Goal: Information Seeking & Learning: Understand process/instructions

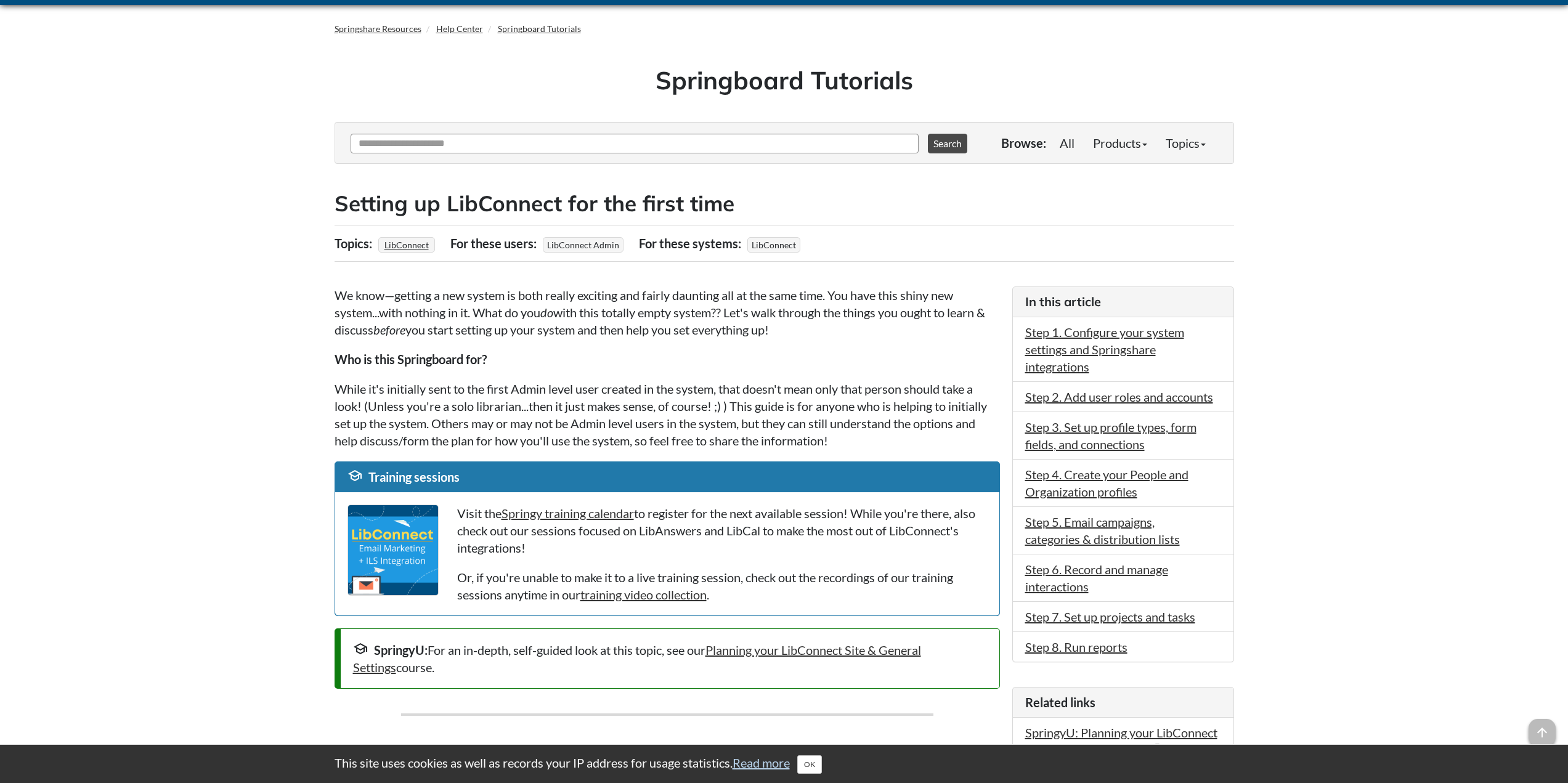
scroll to position [62, 0]
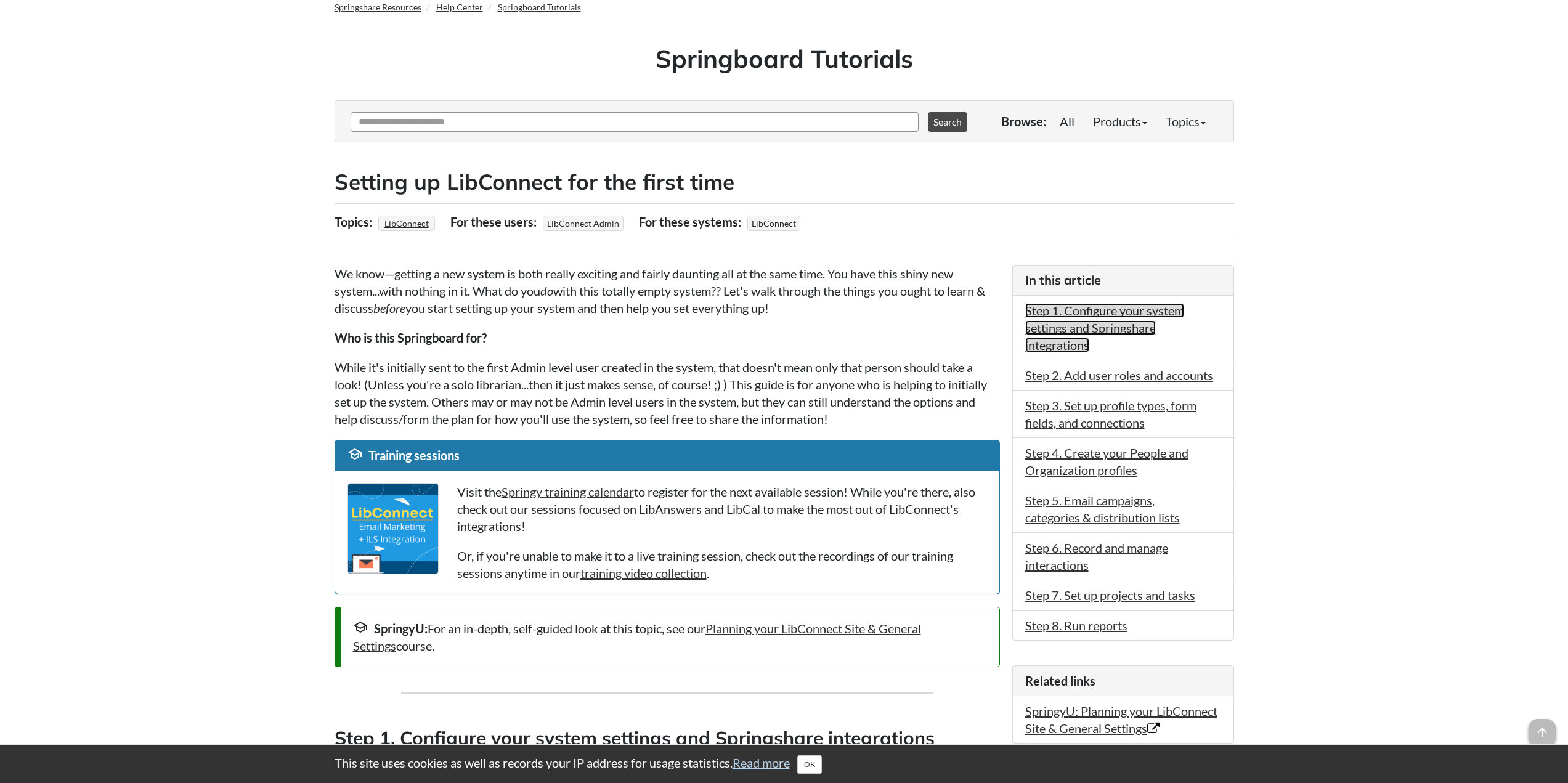
click at [1073, 321] on link "Step 1. Configure your system settings and Springshare integrations" at bounding box center [1104, 328] width 159 height 49
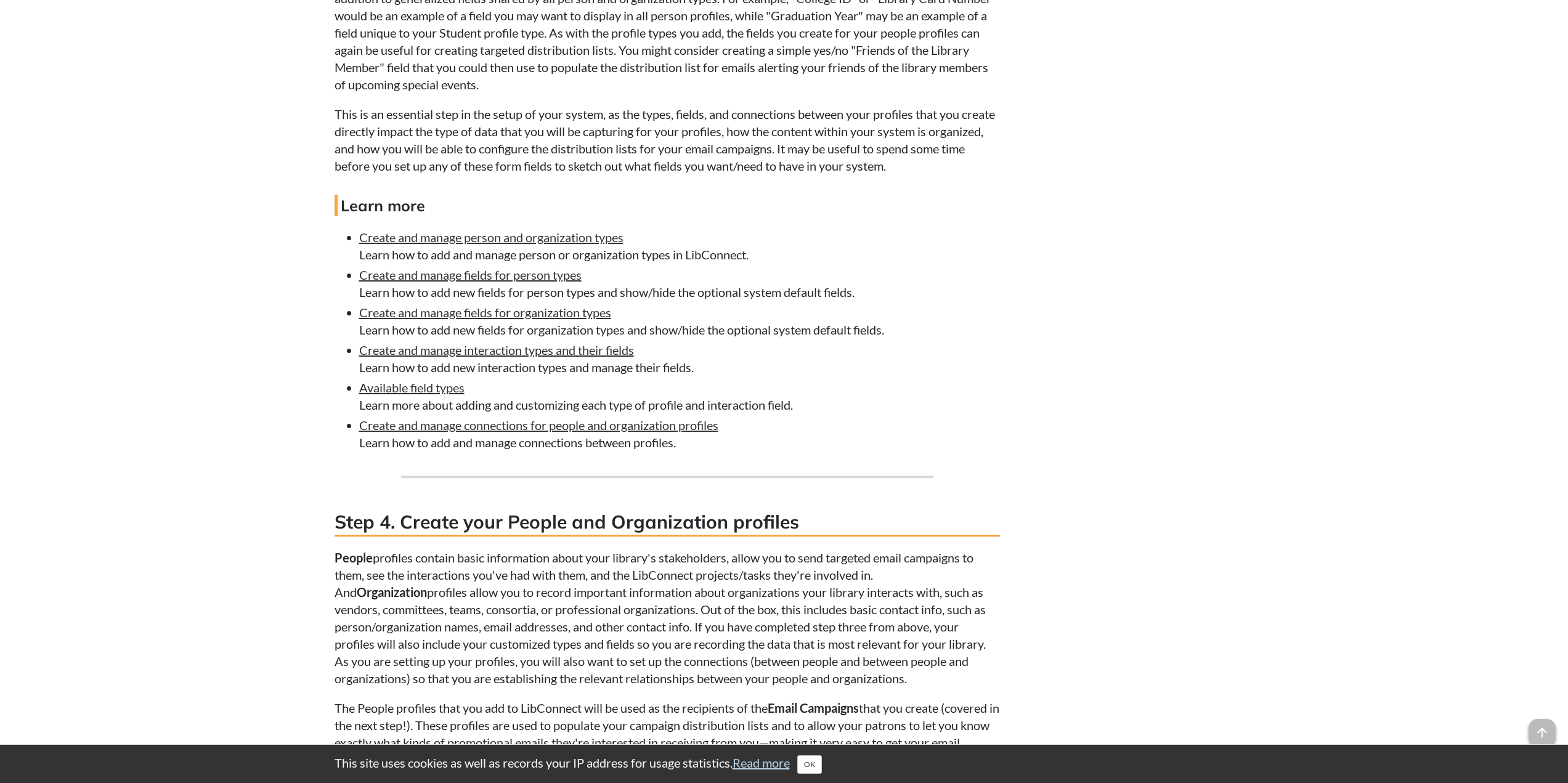
scroll to position [1664, 0]
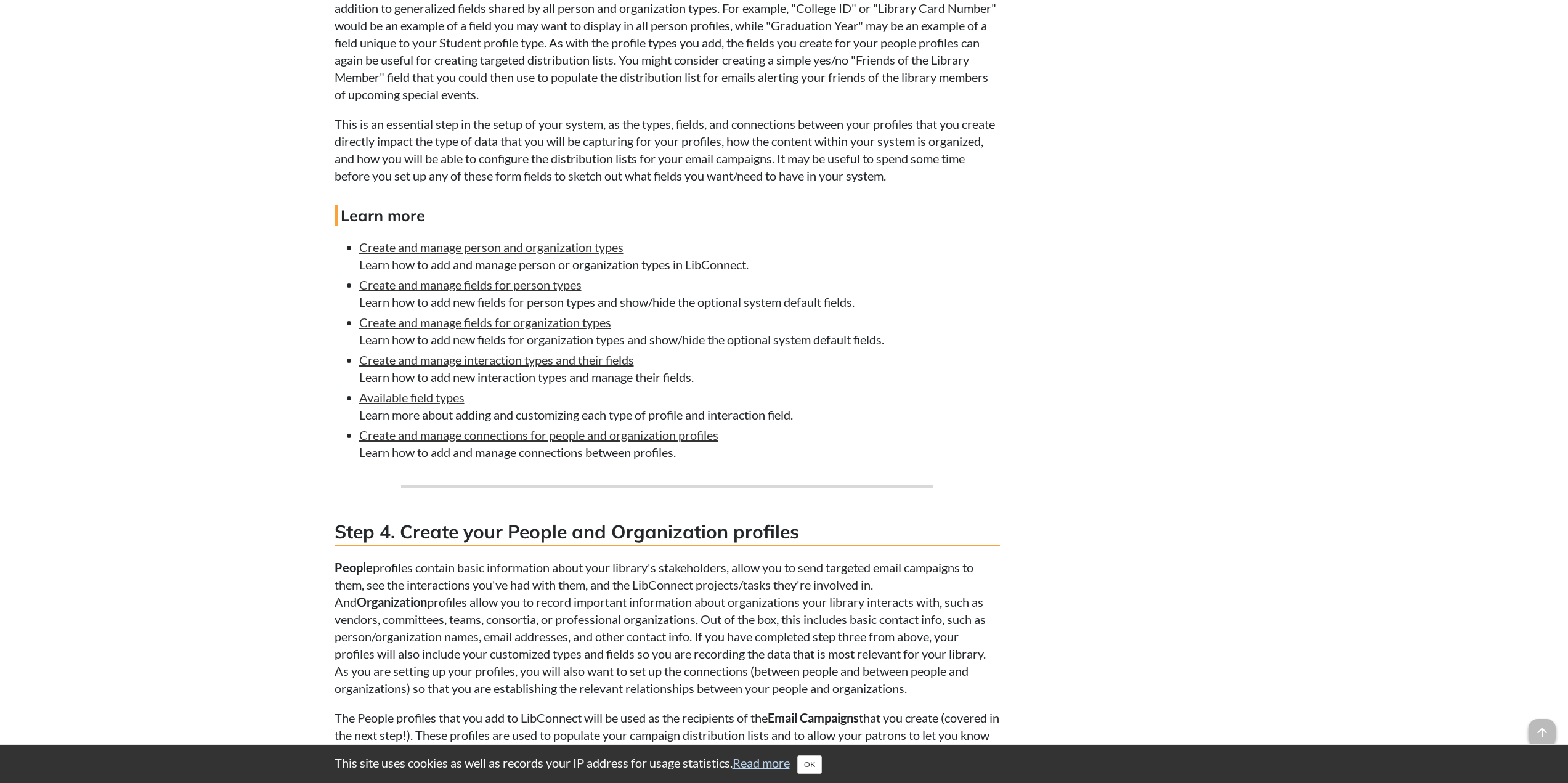
drag, startPoint x: 490, startPoint y: 362, endPoint x: 810, endPoint y: 403, distance: 322.6
drag, startPoint x: 810, startPoint y: 403, endPoint x: 734, endPoint y: 376, distance: 80.7
click at [723, 367] on li "Create and manage interaction types and their fields Learn how to add new inter…" at bounding box center [679, 368] width 641 height 35
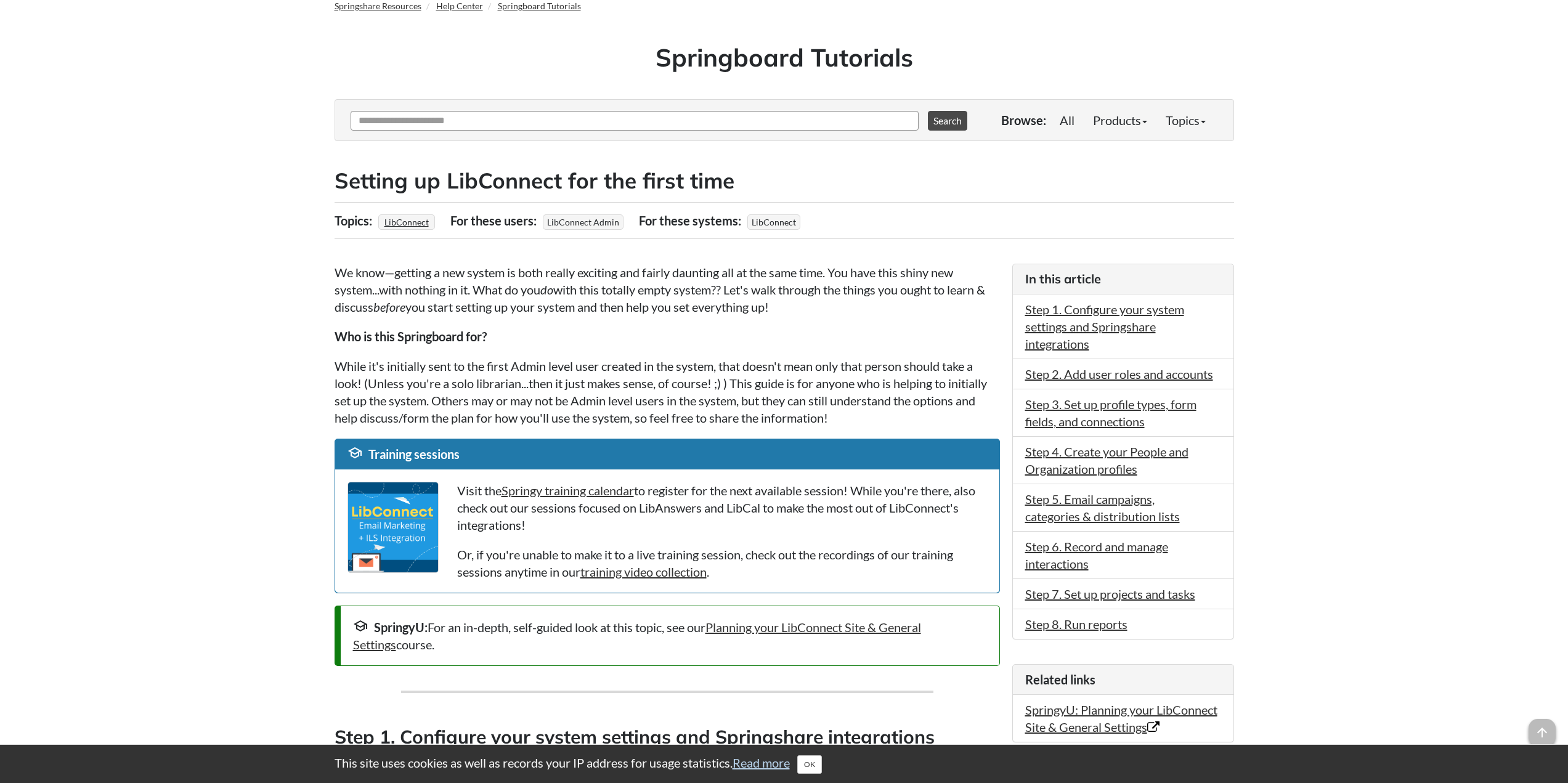
scroll to position [0, 0]
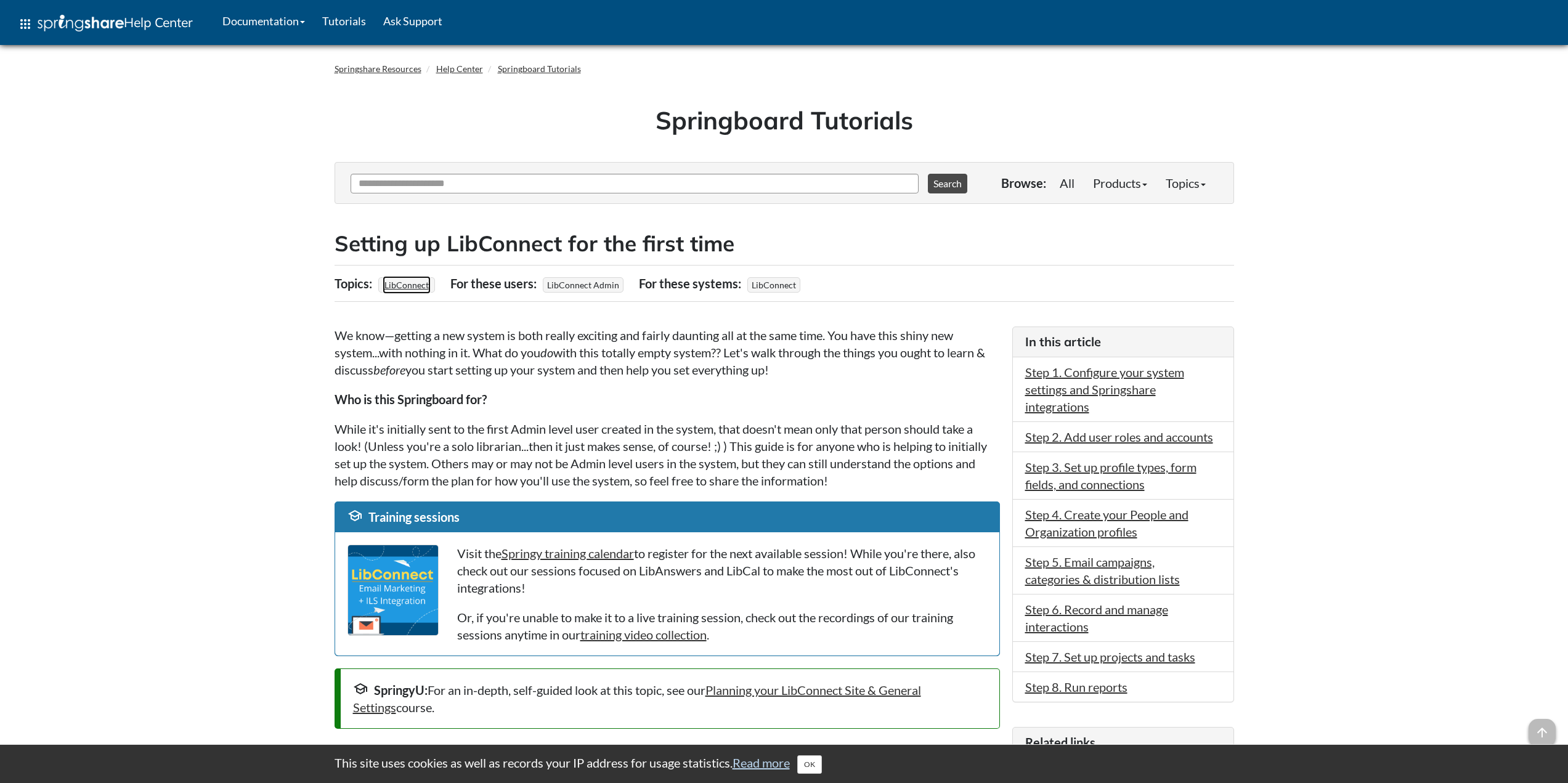
click at [409, 281] on link "LibConnect" at bounding box center [407, 285] width 48 height 18
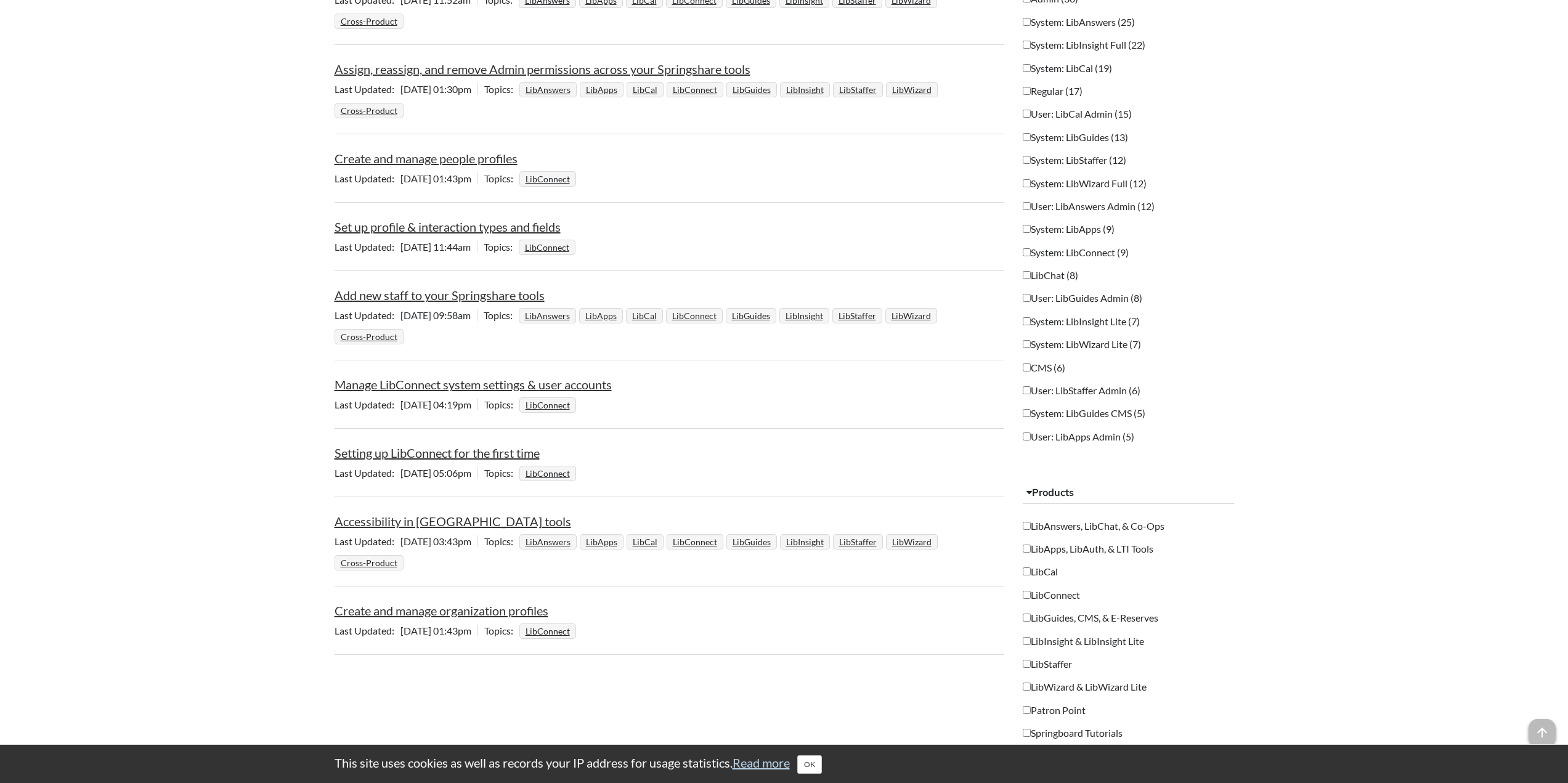
scroll to position [616, 0]
click at [443, 457] on link "Setting up LibConnect for the first time" at bounding box center [436, 452] width 205 height 15
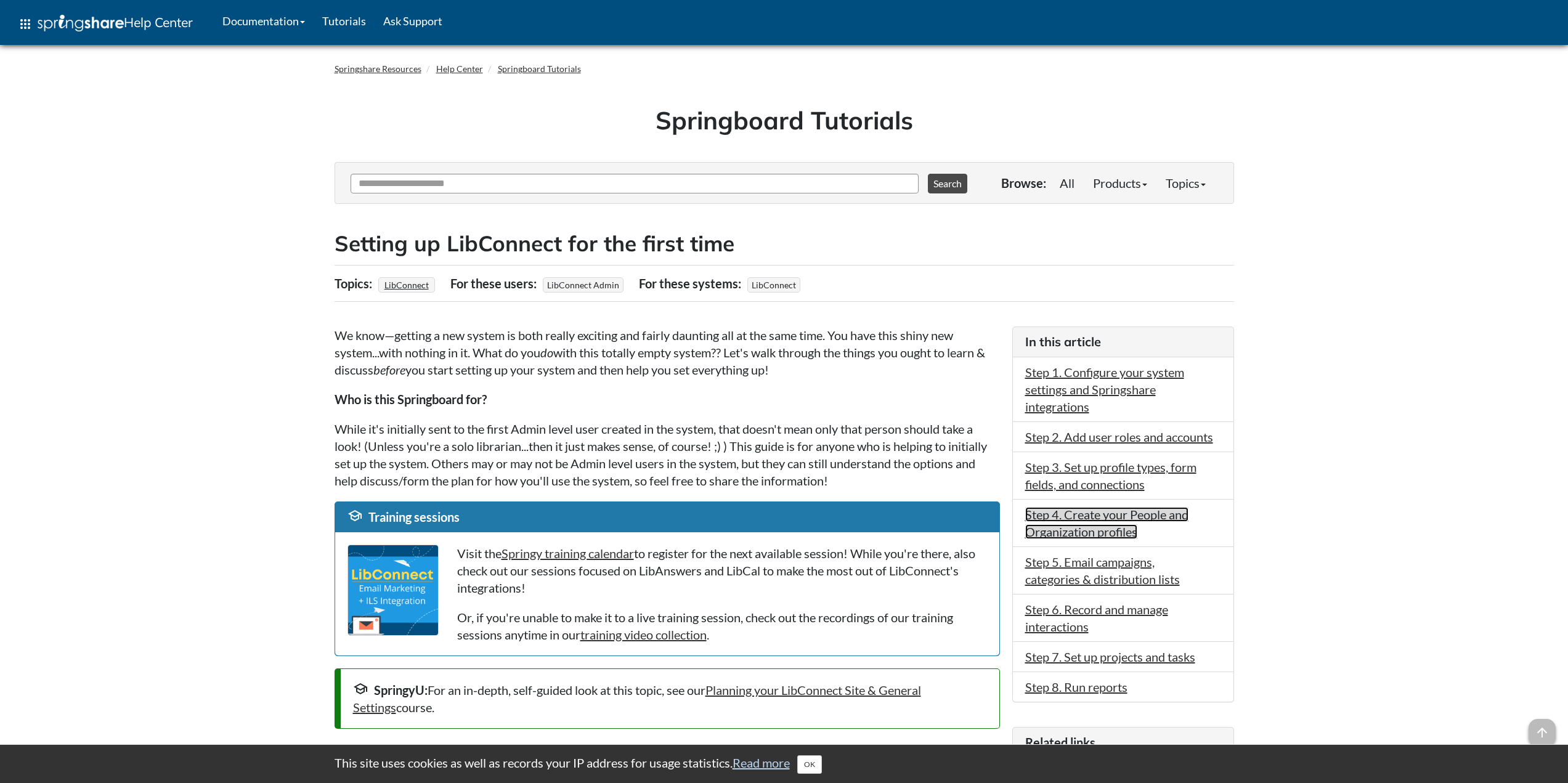
click at [1058, 520] on link "Step 4. Create your People and Organization profiles" at bounding box center [1106, 523] width 163 height 32
click at [544, 184] on input "Ask Another Question" at bounding box center [635, 183] width 568 height 20
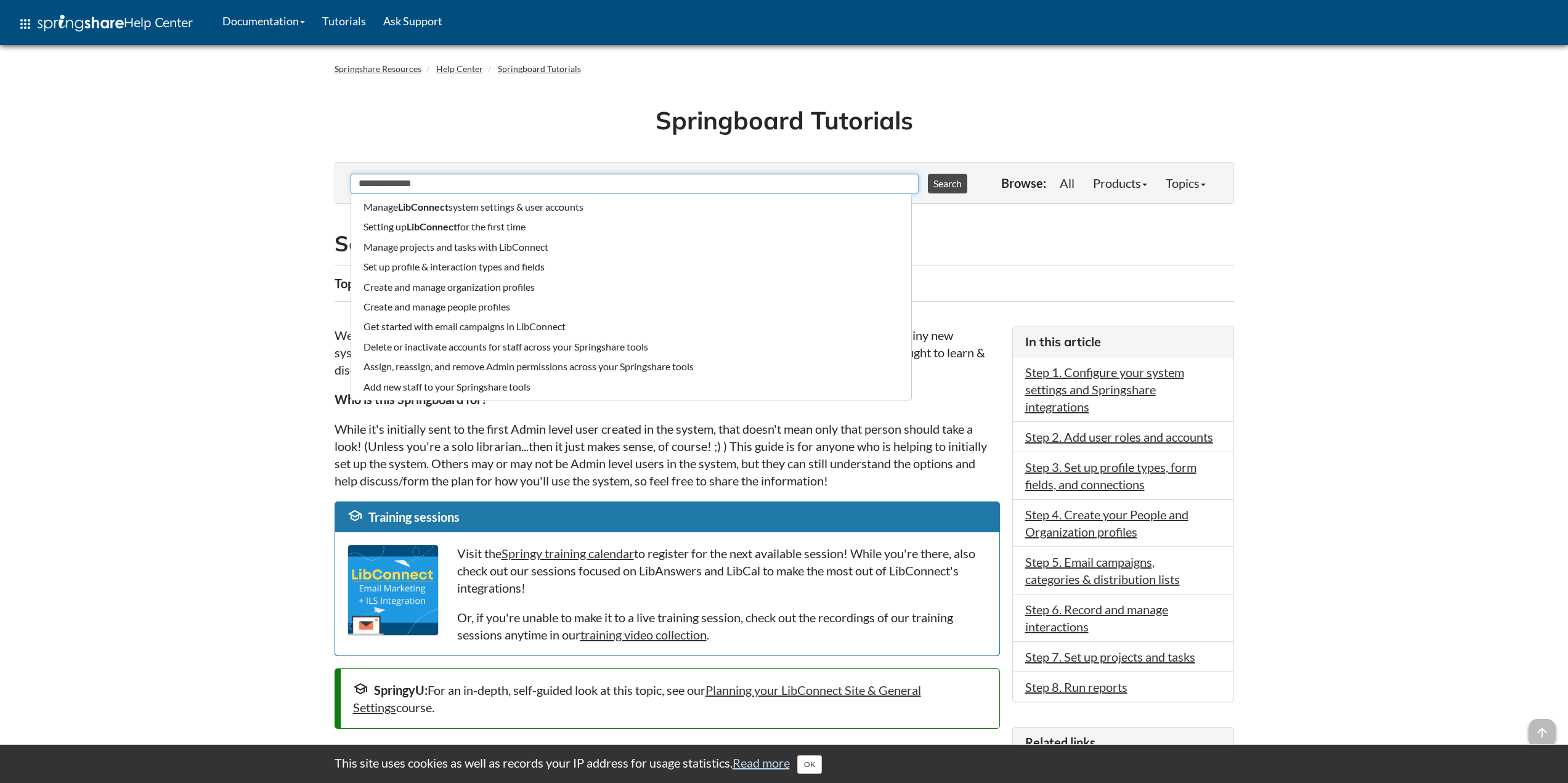
type input "**********"
click at [928, 174] on button "Search" at bounding box center [947, 183] width 40 height 20
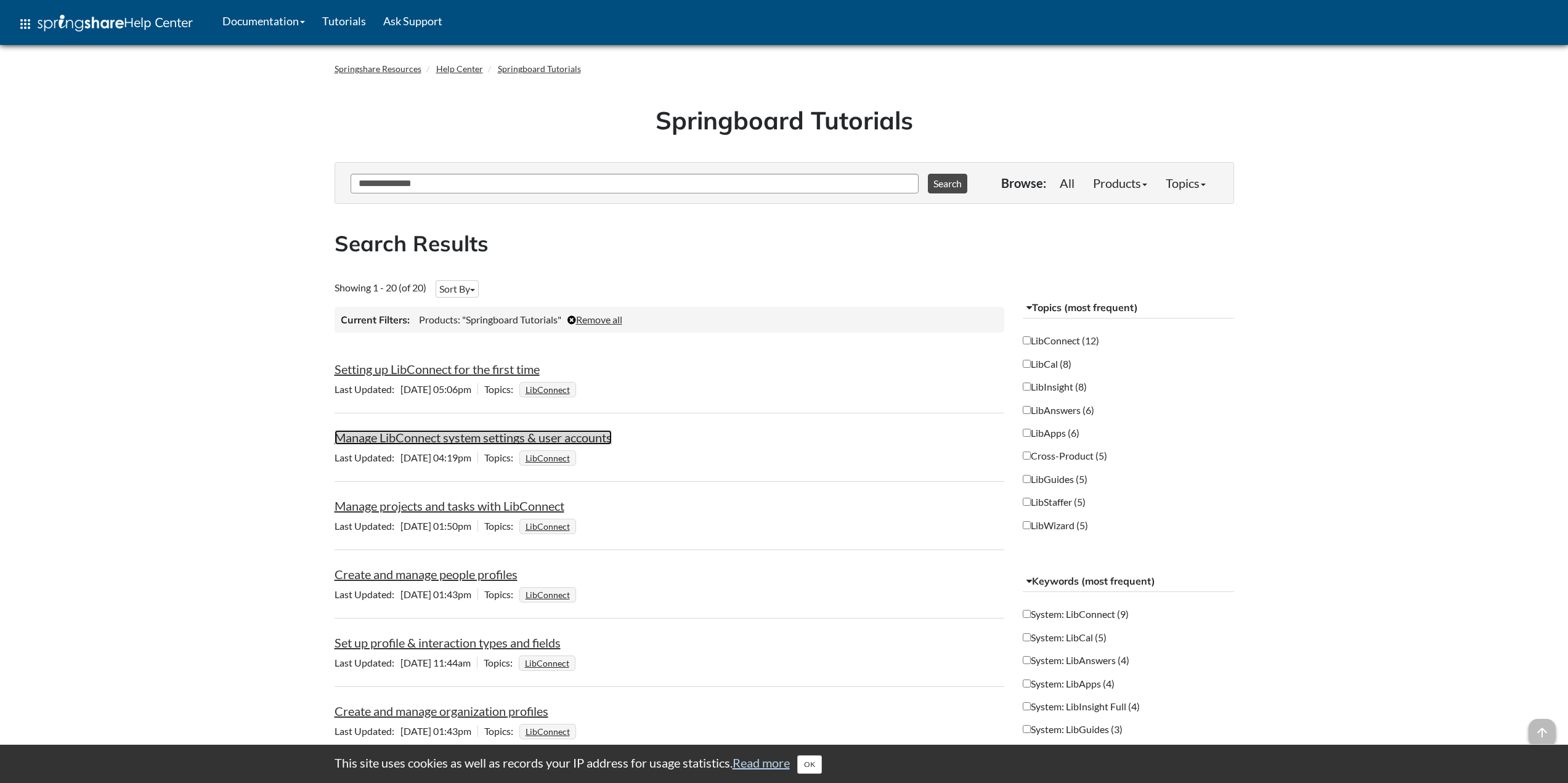
click at [498, 437] on link "Manage LibConnect system settings & user accounts" at bounding box center [473, 437] width 278 height 15
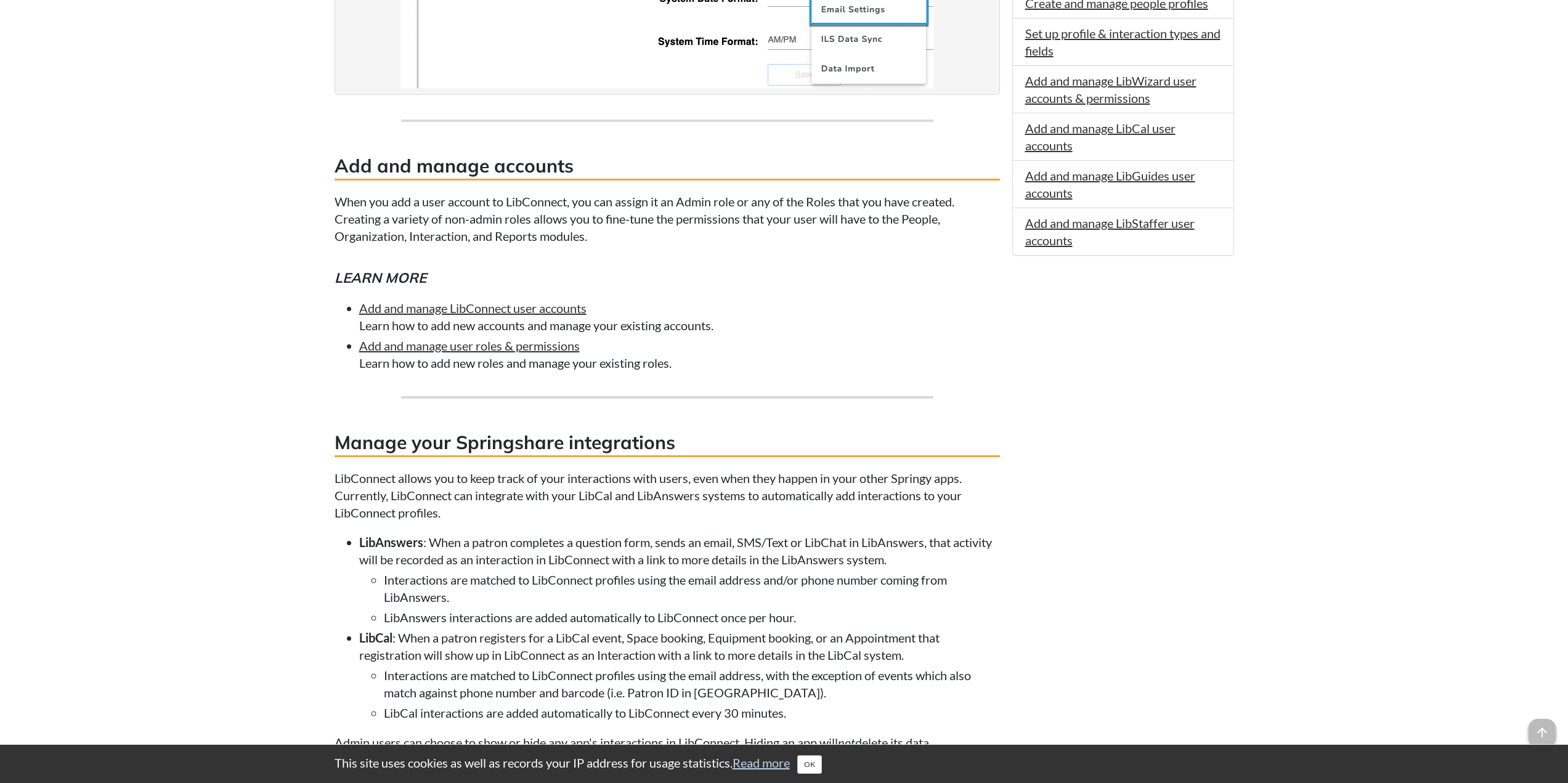
scroll to position [440, 0]
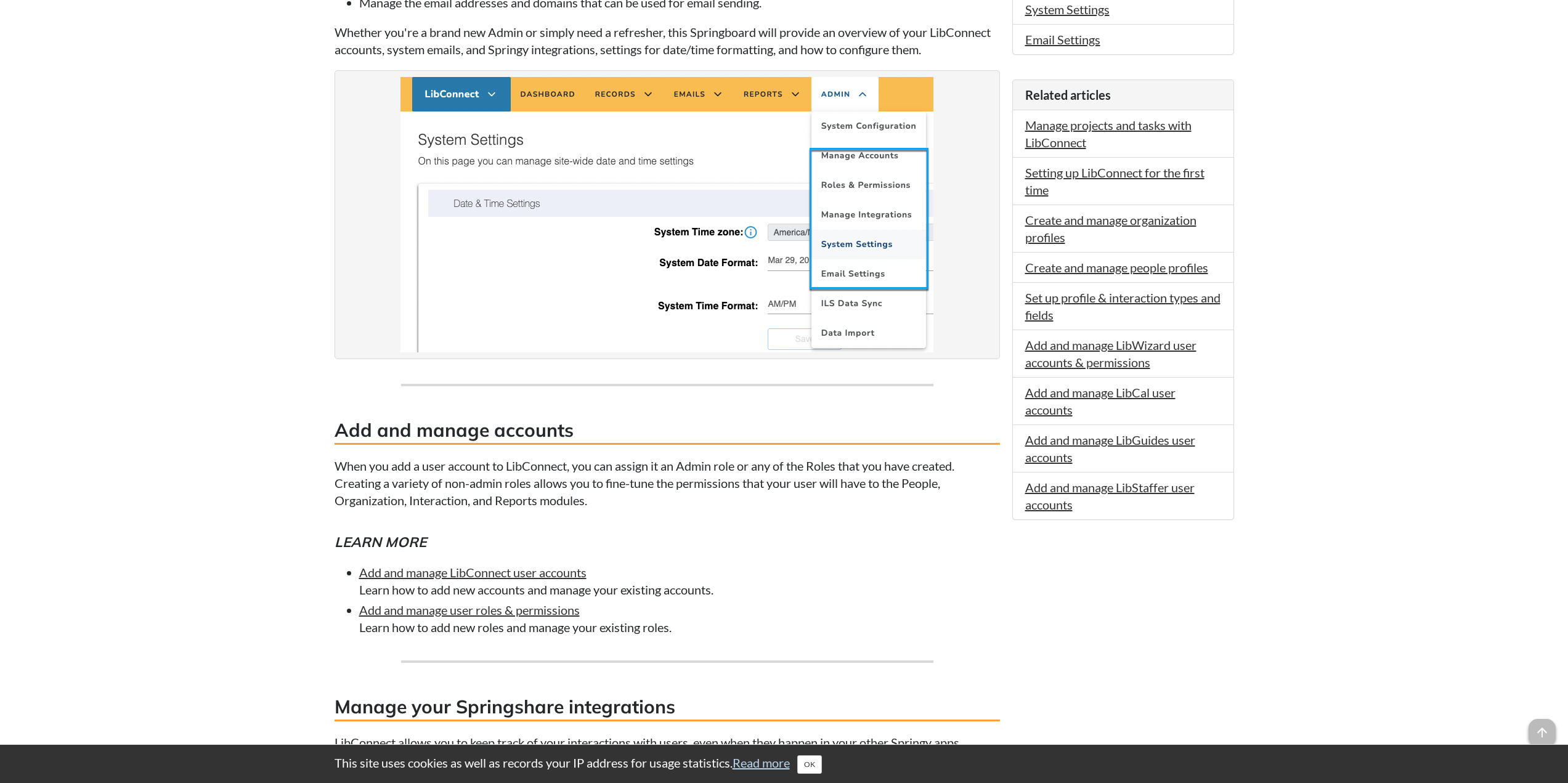
drag, startPoint x: 571, startPoint y: 539, endPoint x: 515, endPoint y: 519, distance: 59.5
click at [513, 518] on div "In the LibConnect Manage Accounts , Roles & Permissions , Manage Integrations ,…" at bounding box center [667, 789] width 665 height 1806
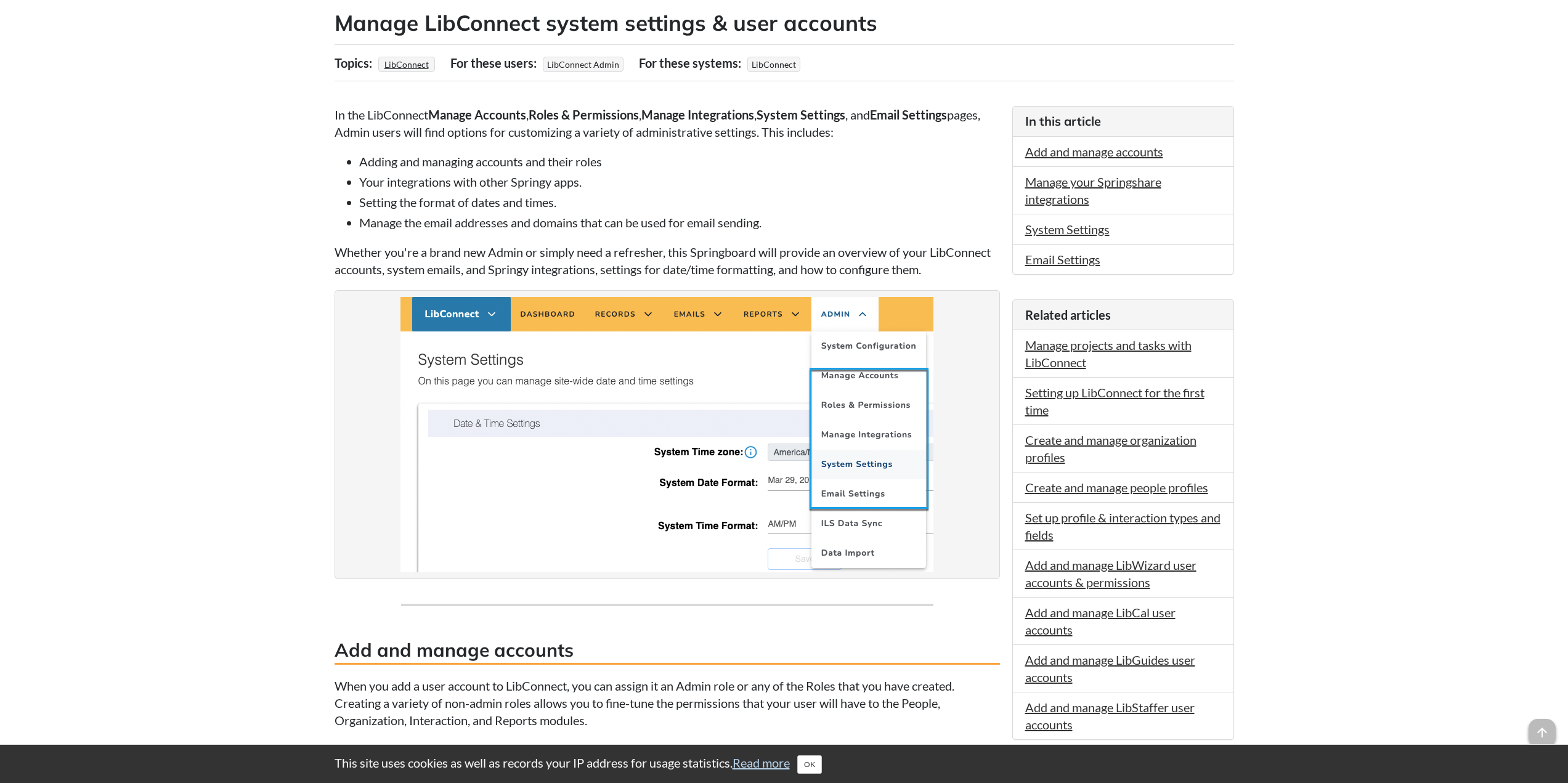
scroll to position [0, 0]
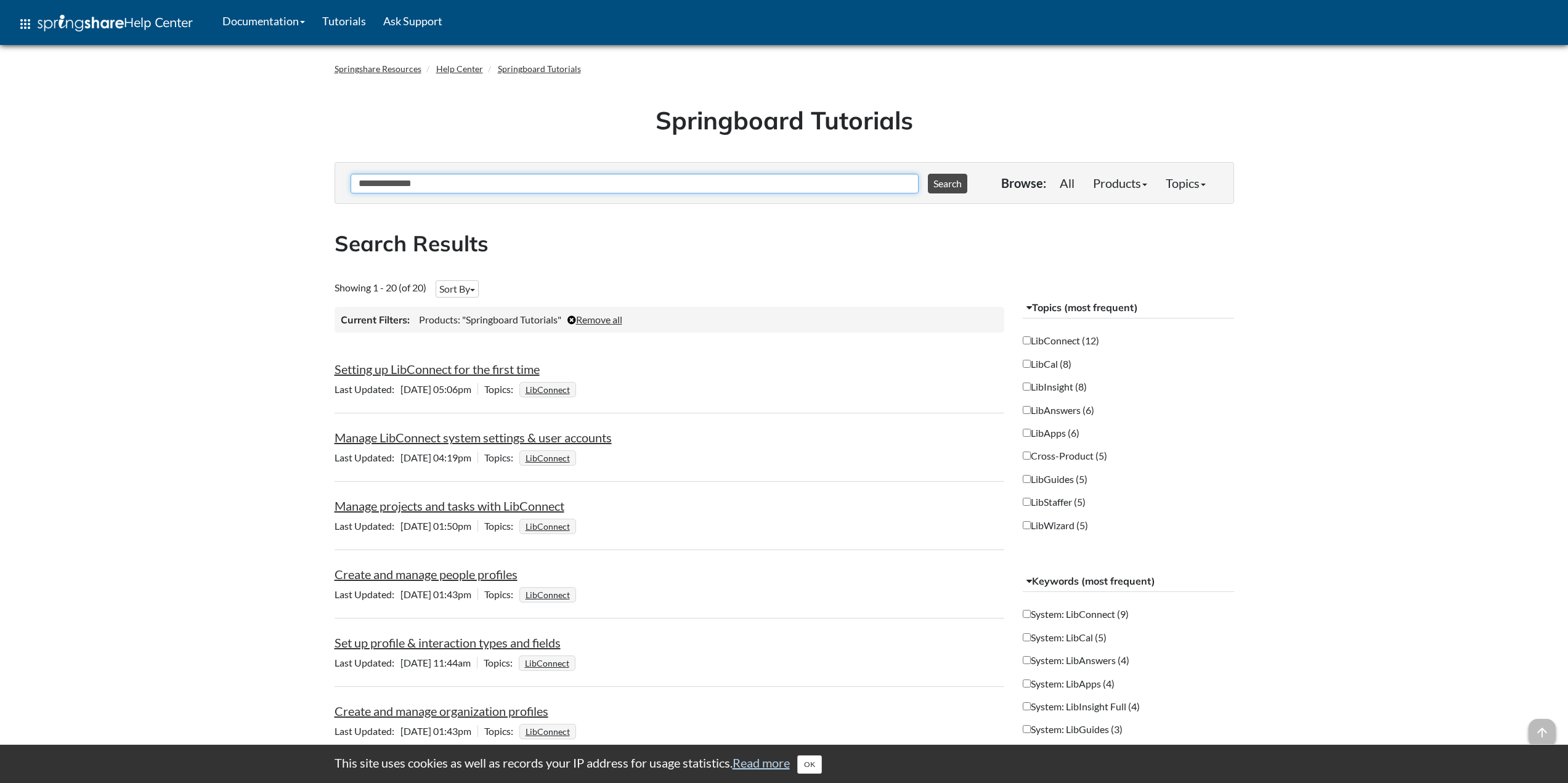
drag, startPoint x: 465, startPoint y: 184, endPoint x: 406, endPoint y: 191, distance: 59.4
click at [406, 191] on input "**********" at bounding box center [635, 183] width 568 height 20
type input "**********"
click at [928, 174] on button "Search" at bounding box center [947, 183] width 40 height 20
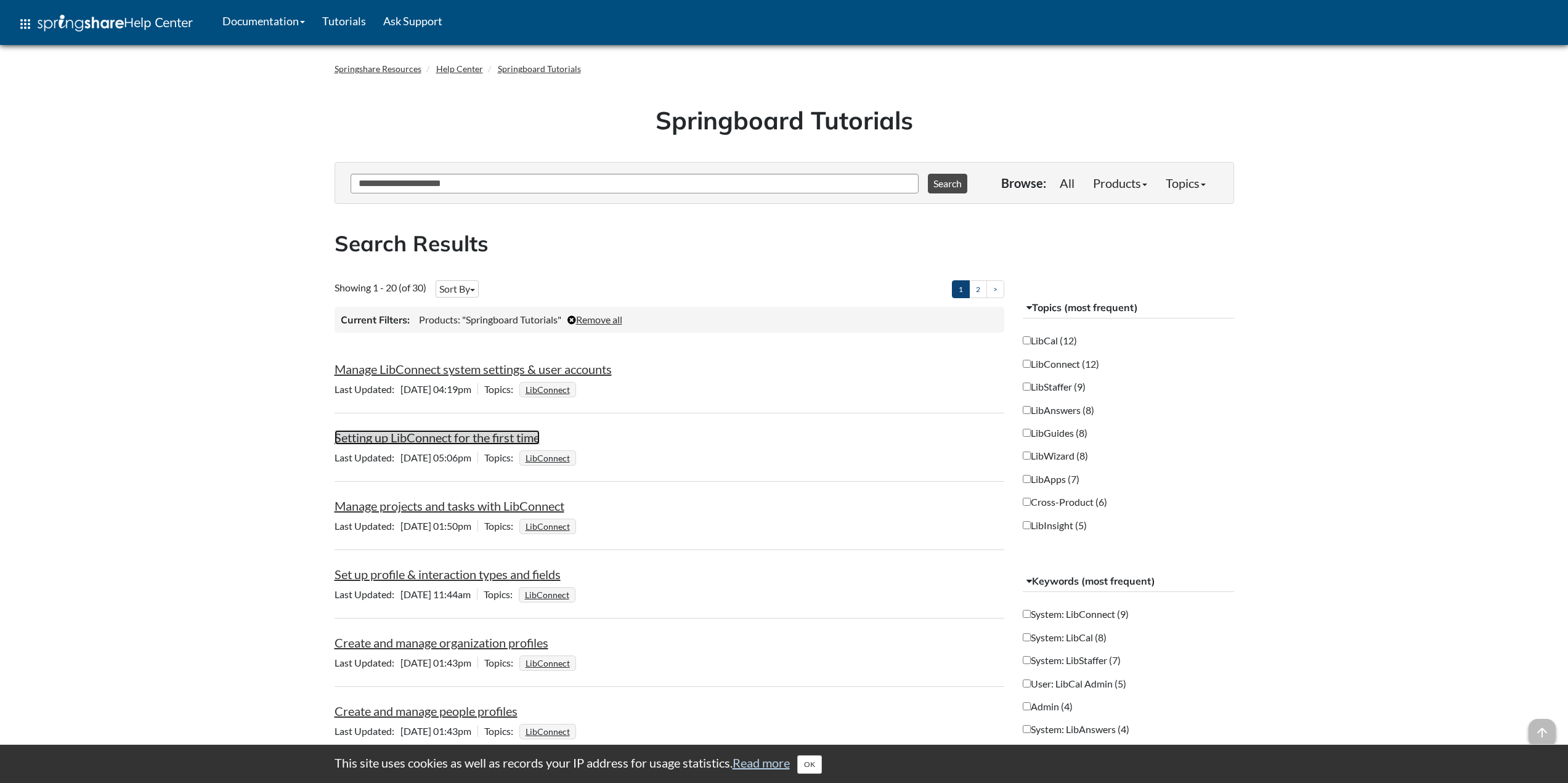
click at [471, 435] on link "Setting up LibConnect for the first time" at bounding box center [436, 437] width 205 height 15
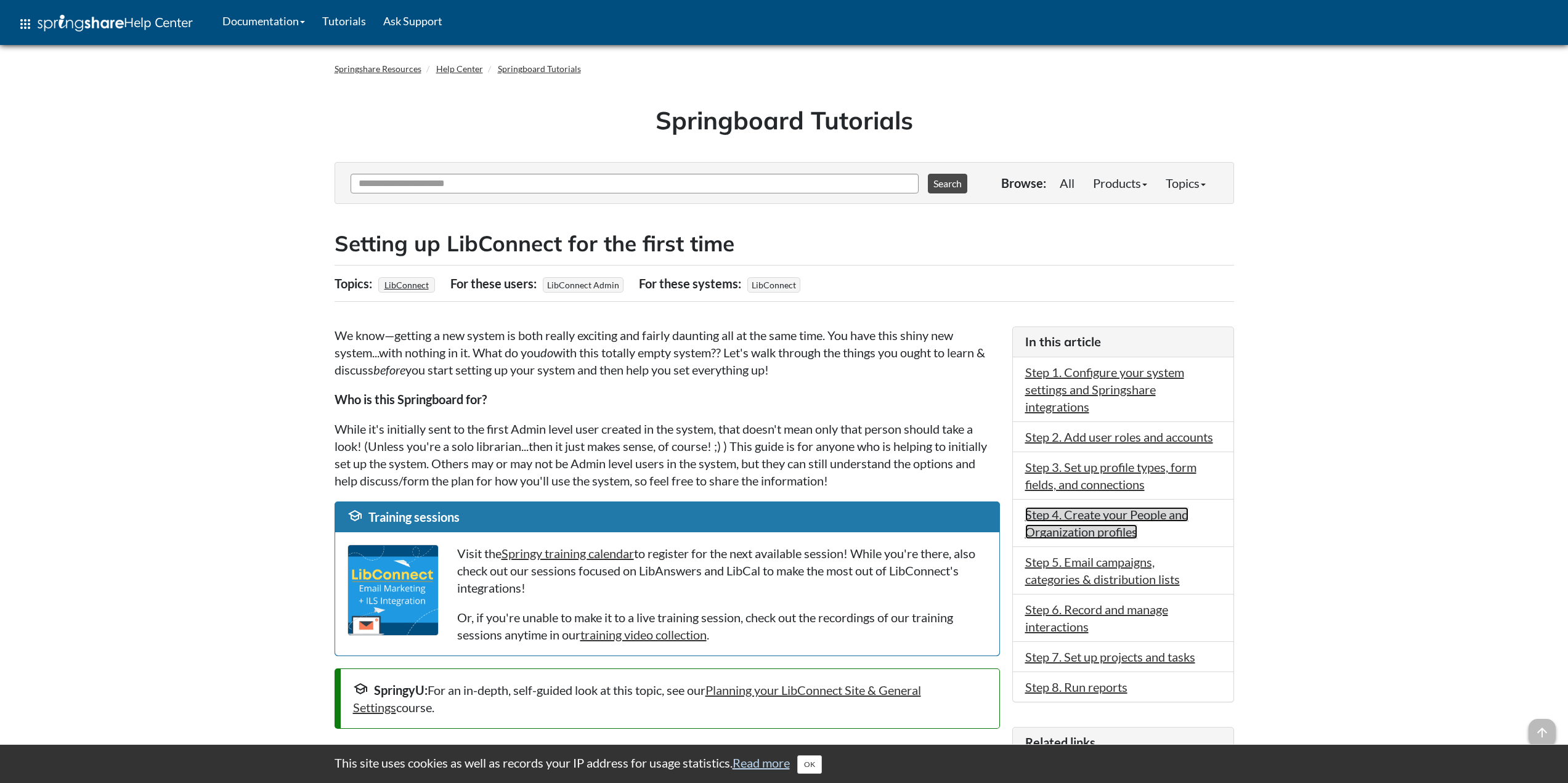
click at [1125, 531] on link "Step 4. Create your People and Organization profiles" at bounding box center [1106, 523] width 163 height 32
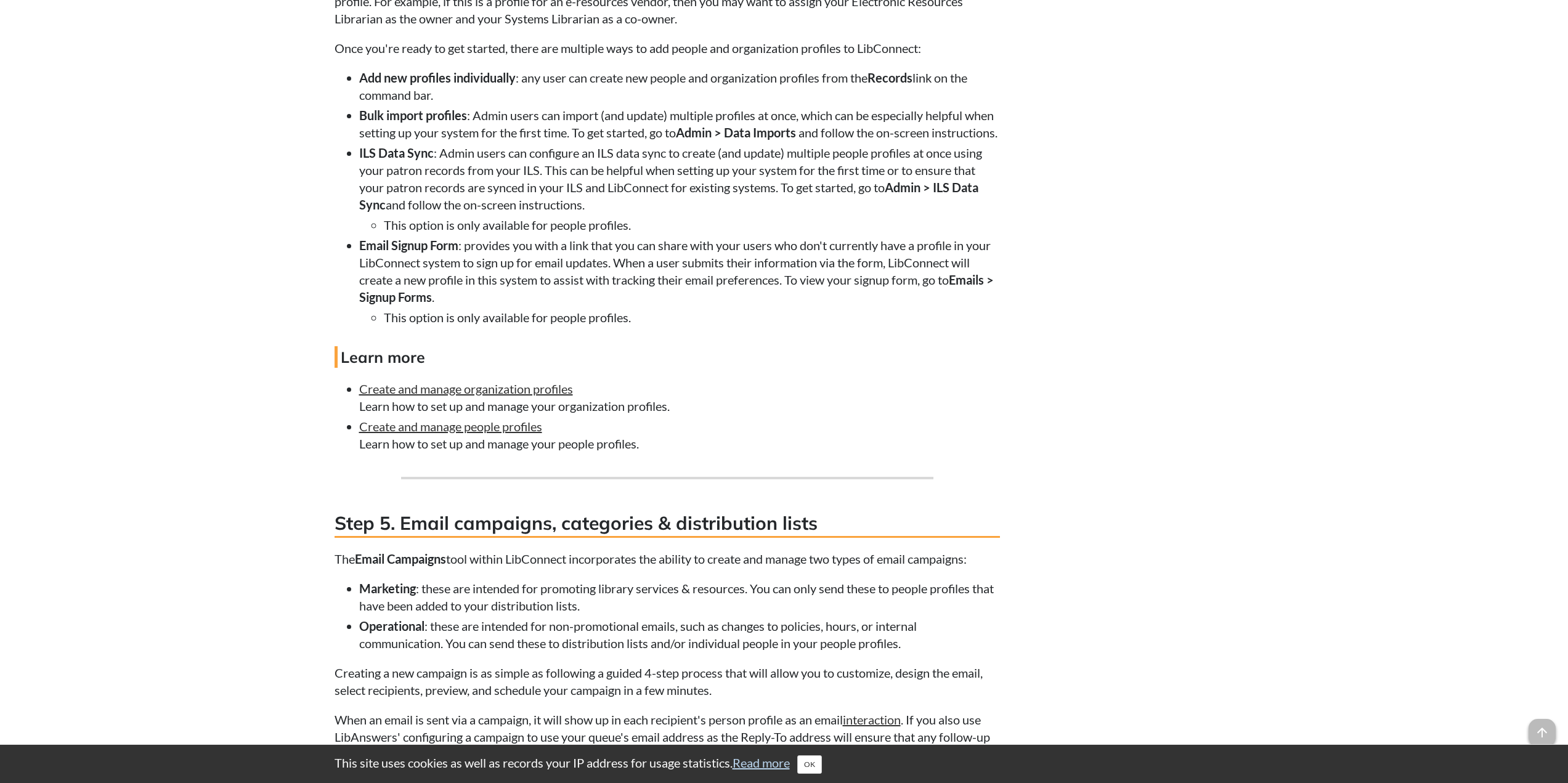
scroll to position [2429, 0]
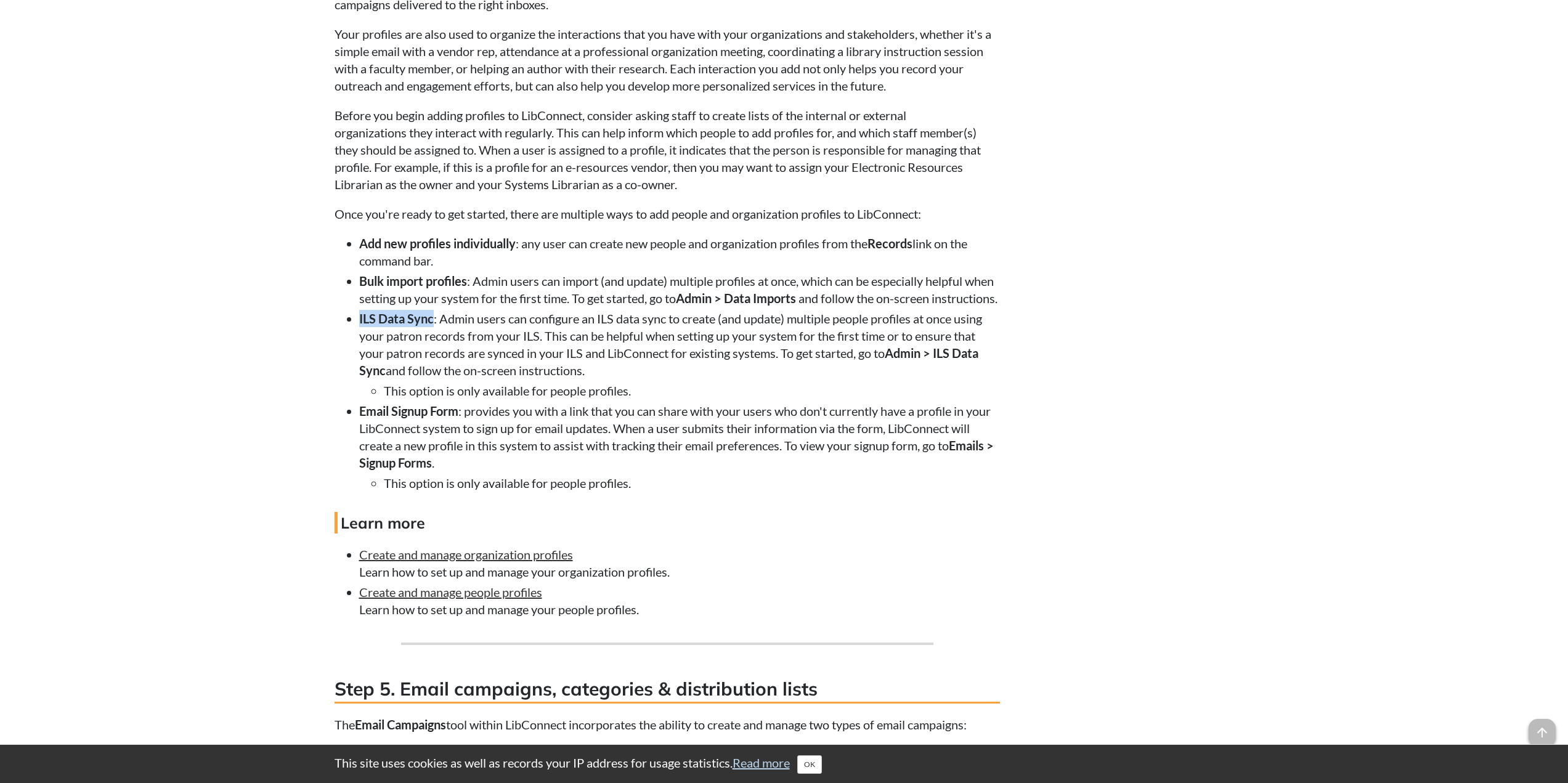
drag, startPoint x: 431, startPoint y: 336, endPoint x: 356, endPoint y: 338, distance: 75.0
click at [356, 338] on ul "Add new profiles individually : any user can create new people and organization…" at bounding box center [667, 363] width 665 height 257
copy strong "ILS Data Sync"
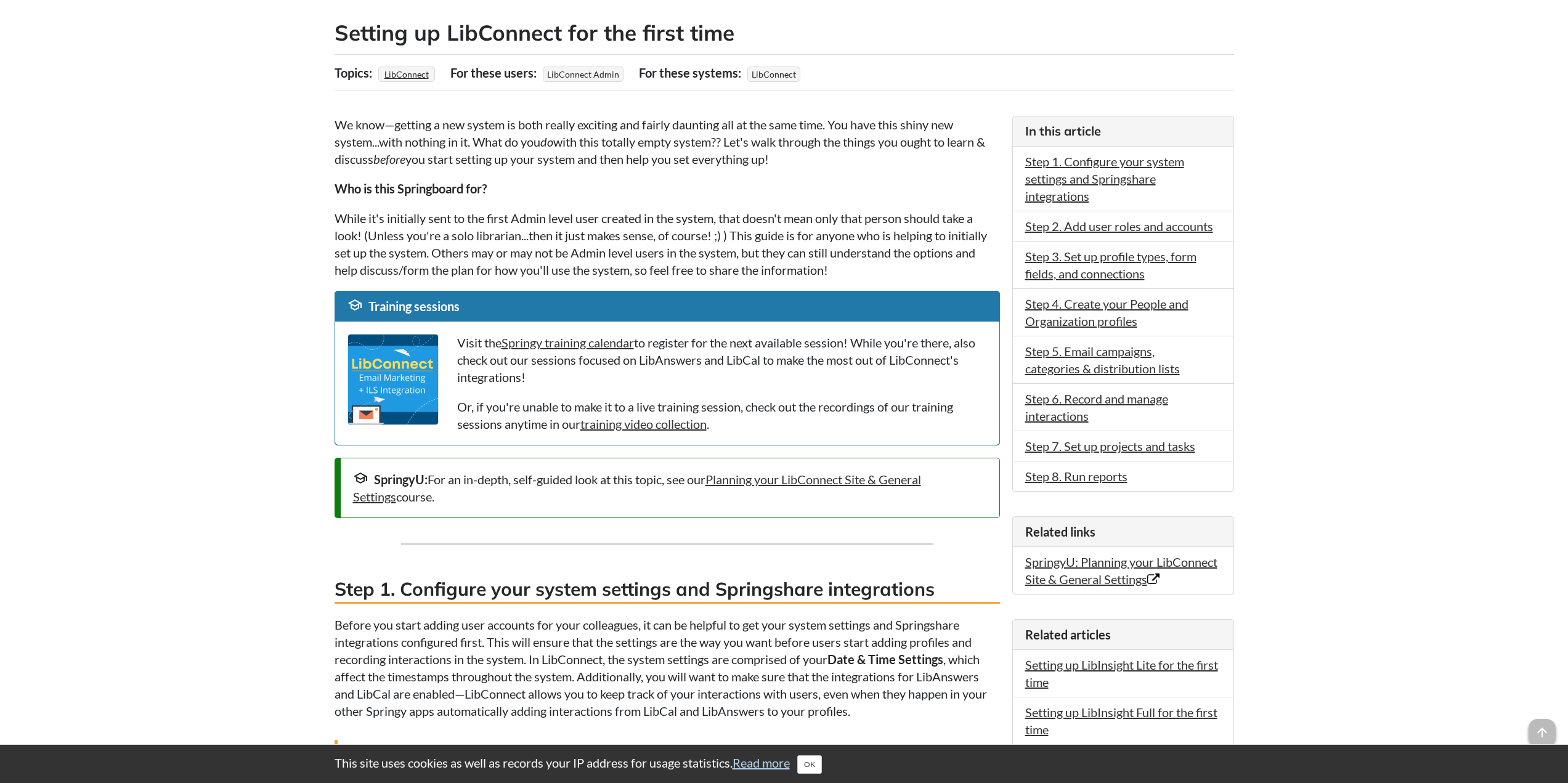
scroll to position [0, 0]
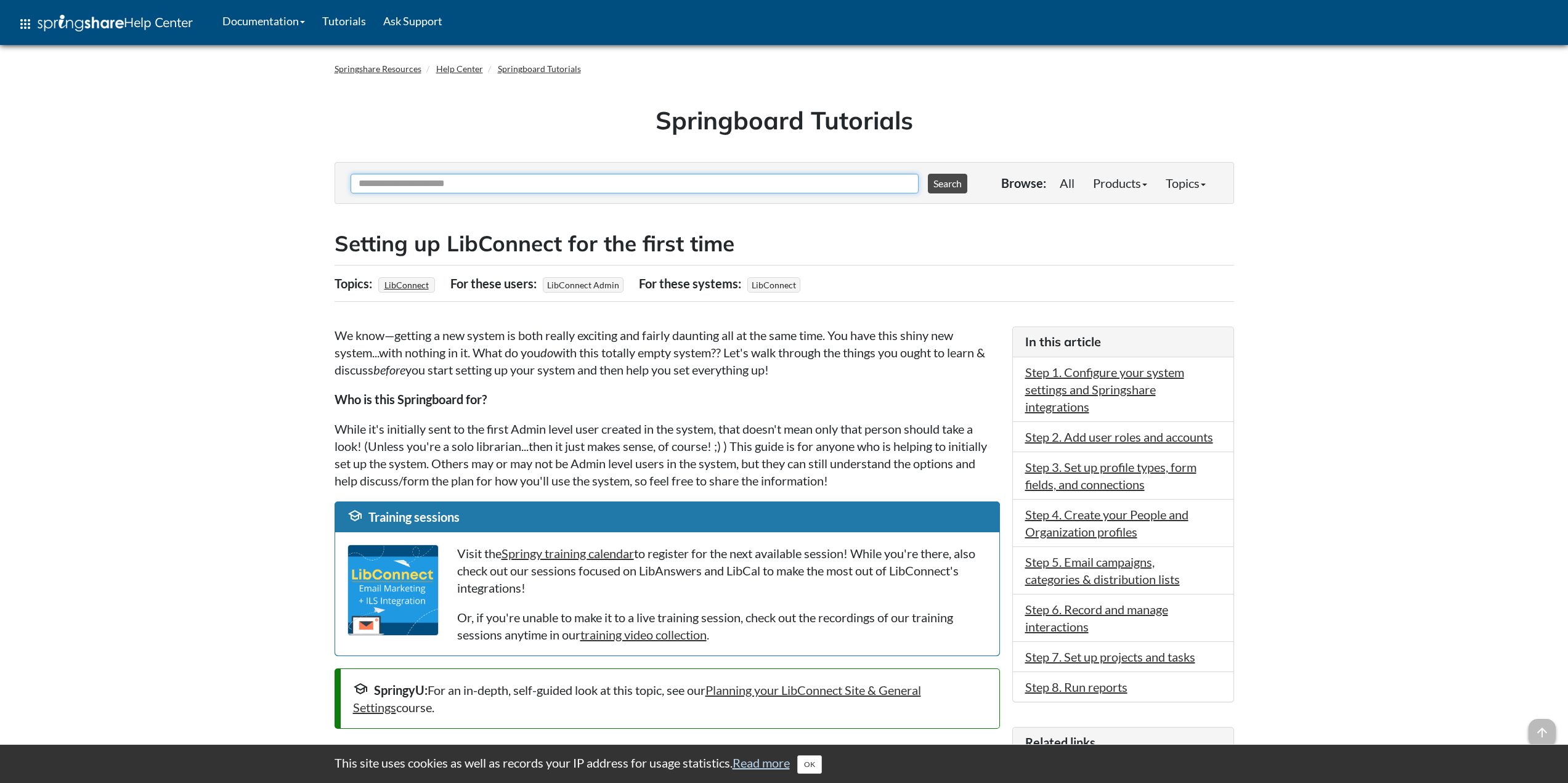
click at [489, 183] on input "Ask Another Question" at bounding box center [635, 183] width 568 height 20
paste input "**********"
type input "**********"
click at [928, 174] on button "Search" at bounding box center [947, 183] width 40 height 20
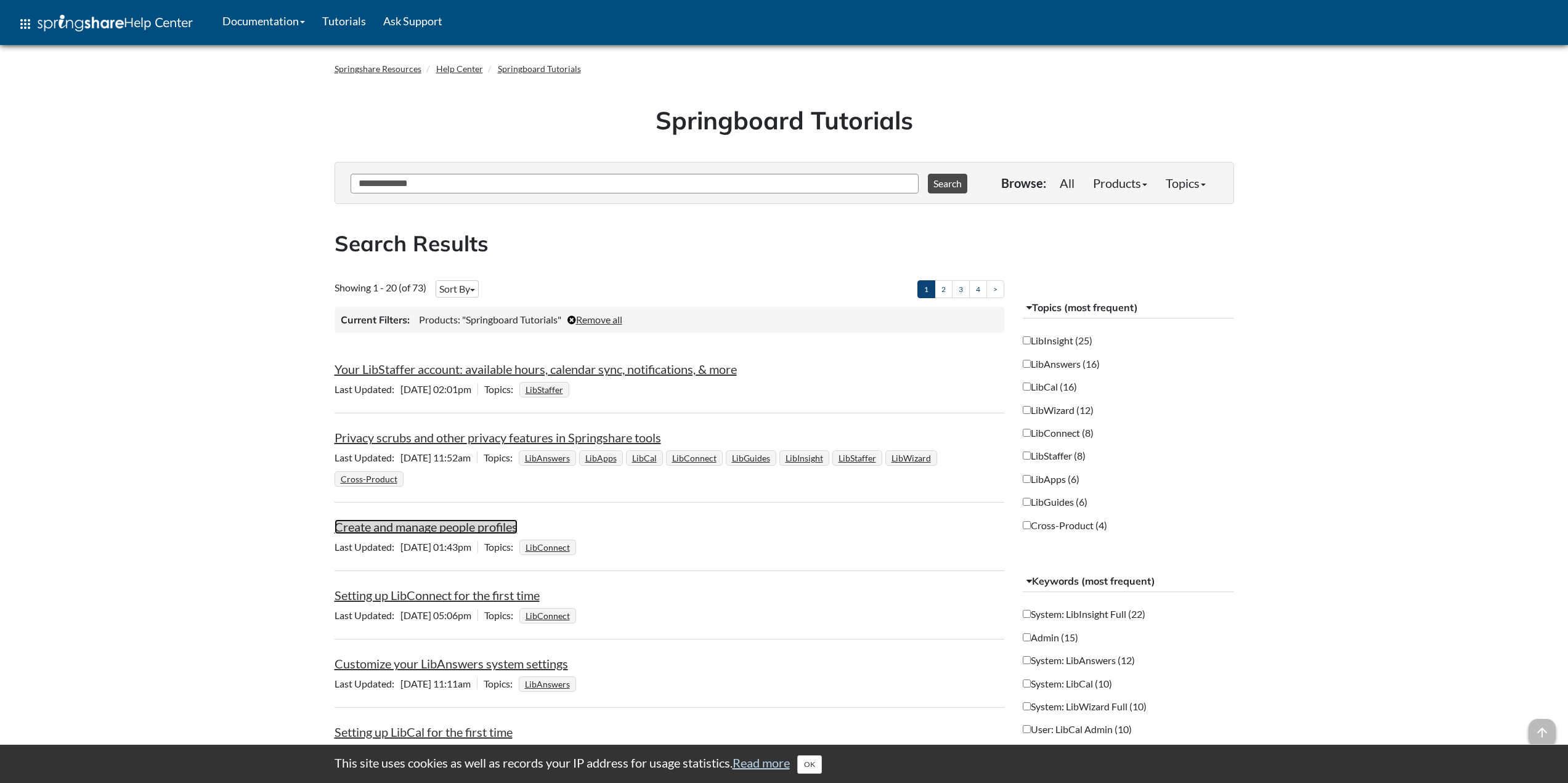
click at [502, 529] on link "Create and manage people profiles" at bounding box center [426, 526] width 183 height 15
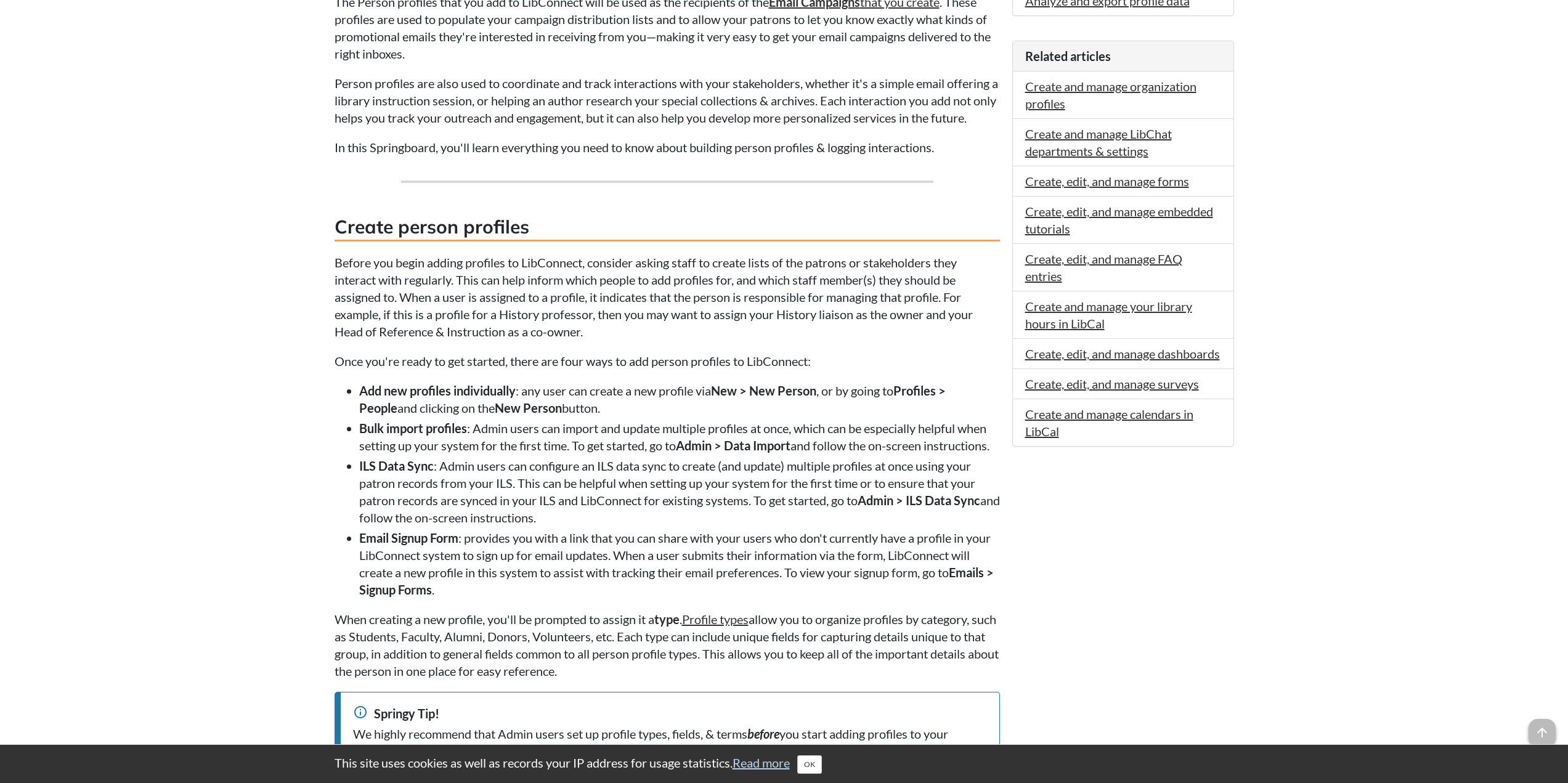
scroll to position [432, 0]
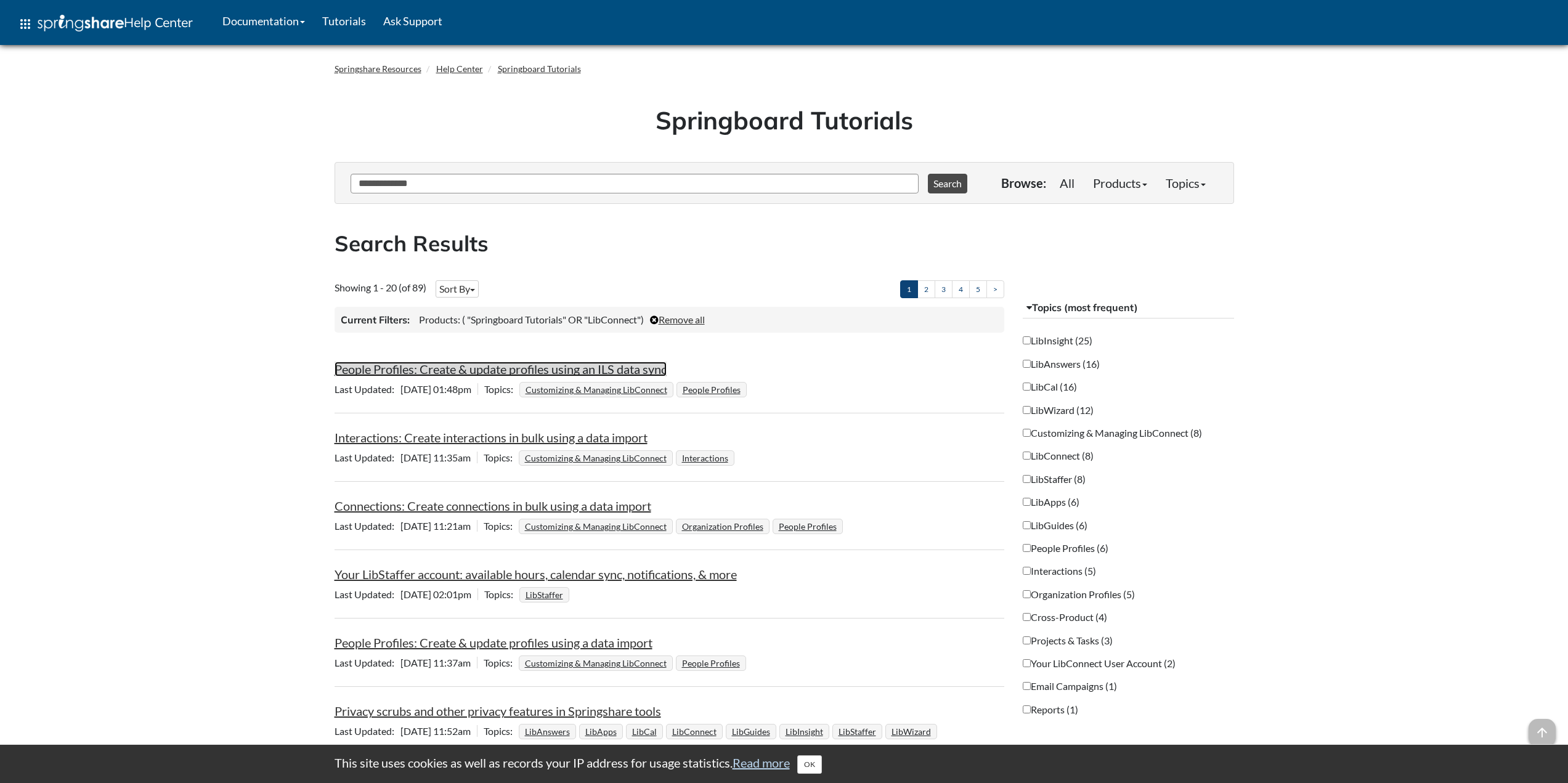
click at [504, 369] on link "People Profiles: Create & update profiles using an ILS data sync" at bounding box center [500, 368] width 332 height 15
